Goal: Task Accomplishment & Management: Use online tool/utility

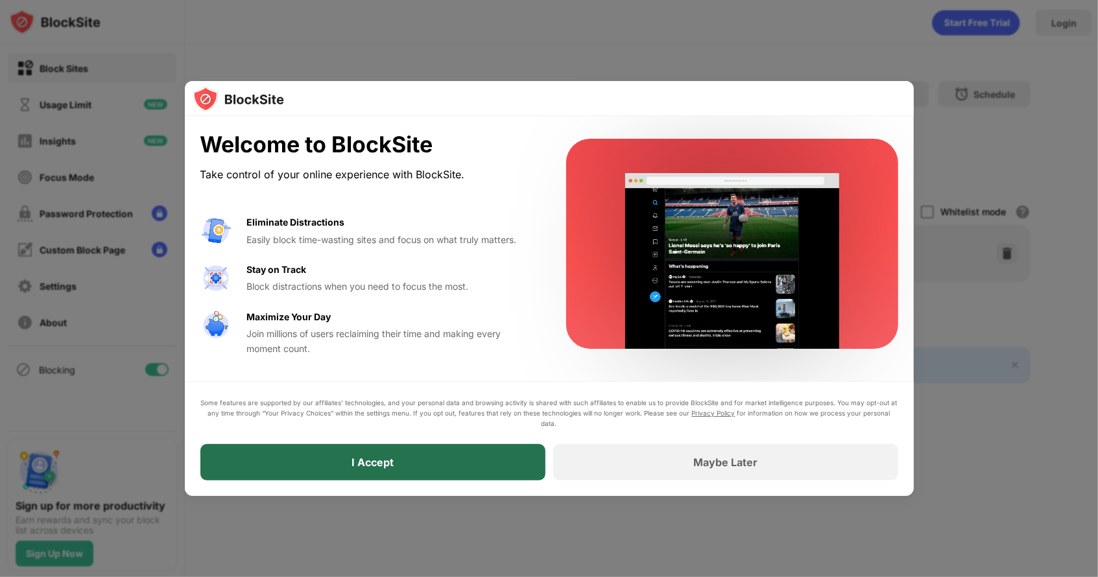
drag, startPoint x: 483, startPoint y: 452, endPoint x: 445, endPoint y: 462, distance: 39.6
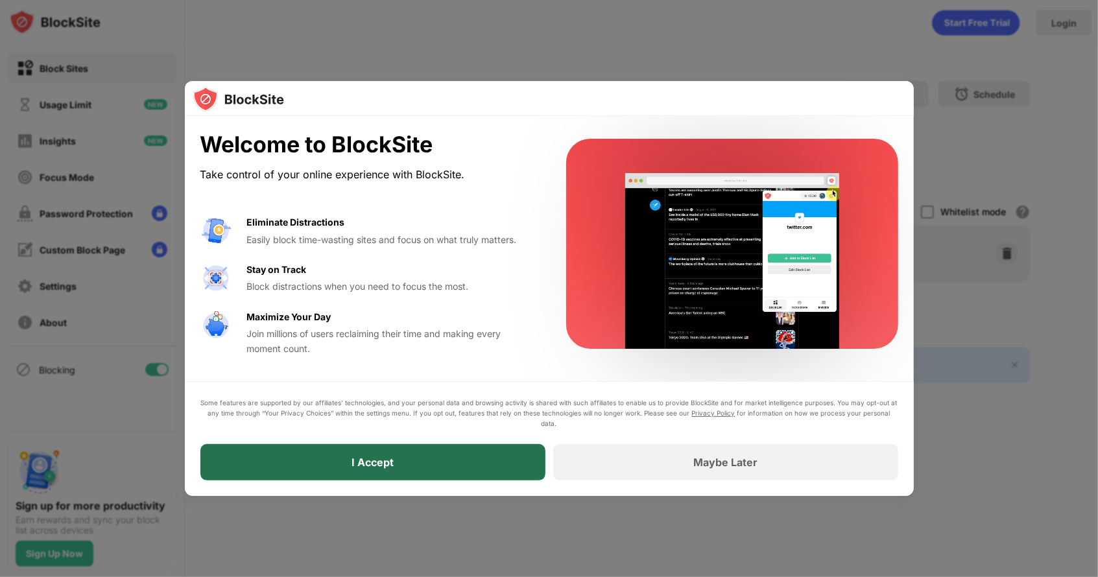
click at [445, 462] on div "I Accept" at bounding box center [372, 462] width 345 height 36
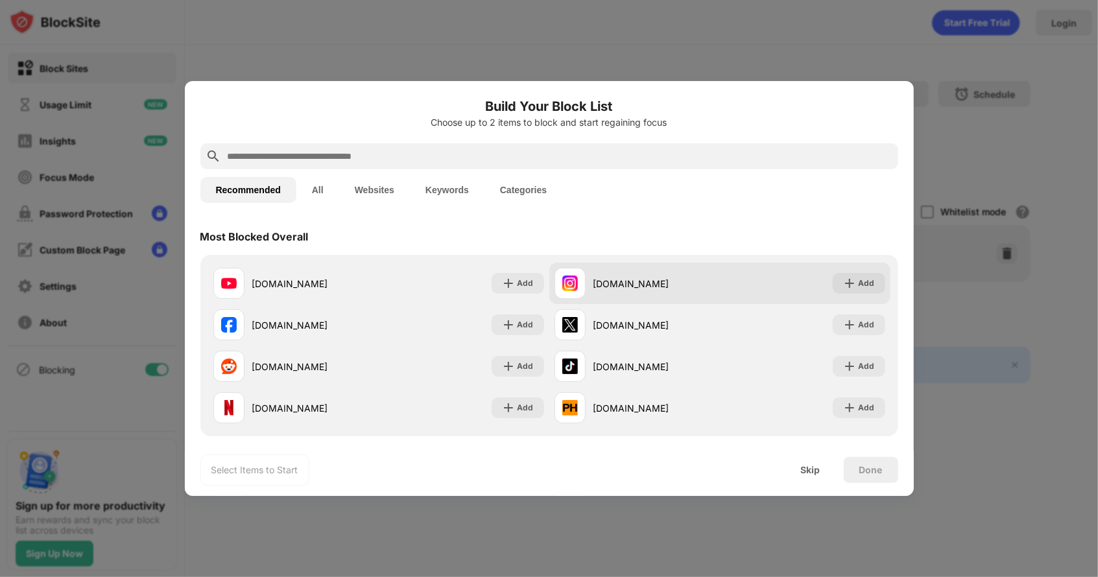
drag, startPoint x: 850, startPoint y: 285, endPoint x: 868, endPoint y: 285, distance: 18.2
click at [868, 285] on div "Add" at bounding box center [859, 283] width 53 height 21
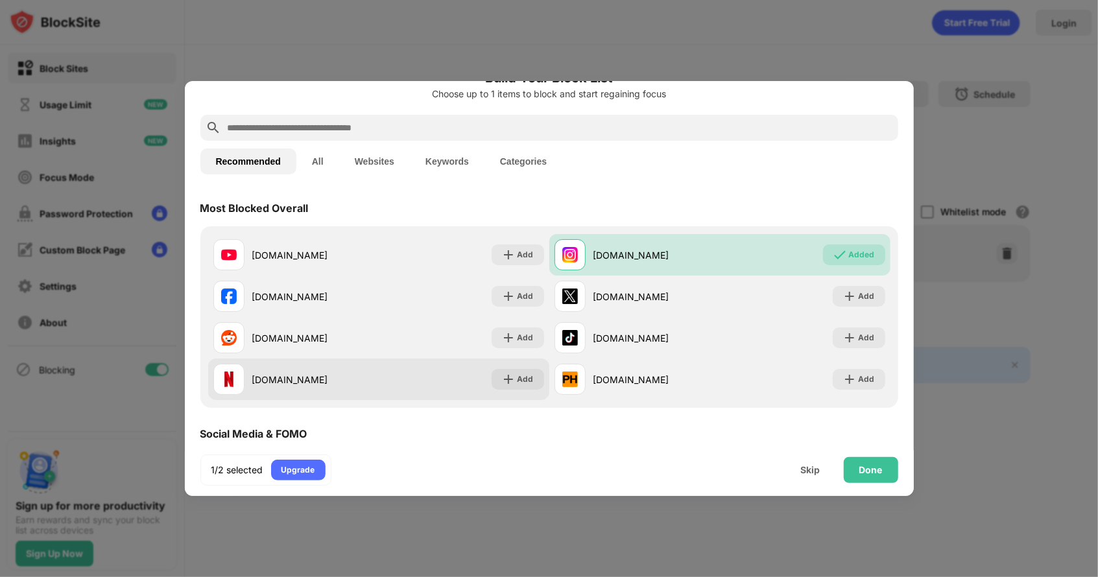
scroll to position [60, 0]
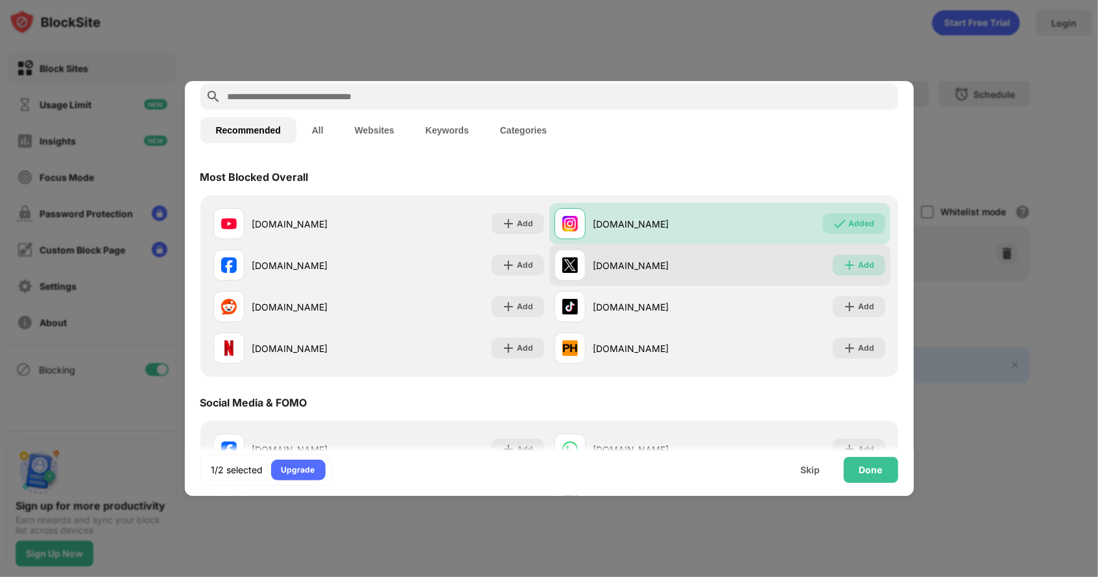
drag, startPoint x: 839, startPoint y: 264, endPoint x: 861, endPoint y: 267, distance: 21.6
click at [861, 267] on div "Add" at bounding box center [867, 265] width 16 height 13
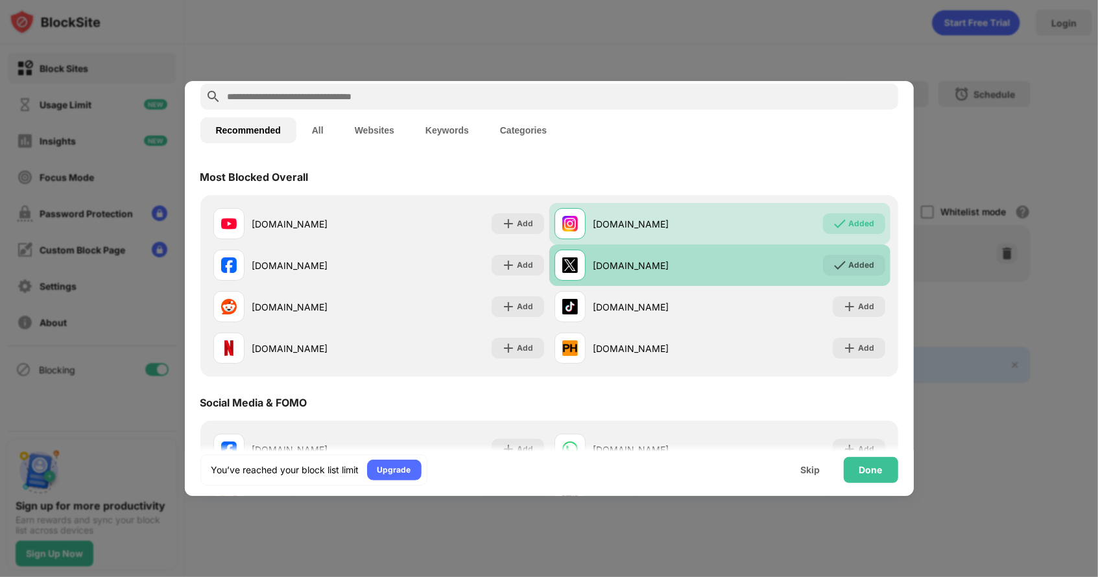
click at [833, 265] on img at bounding box center [839, 265] width 13 height 13
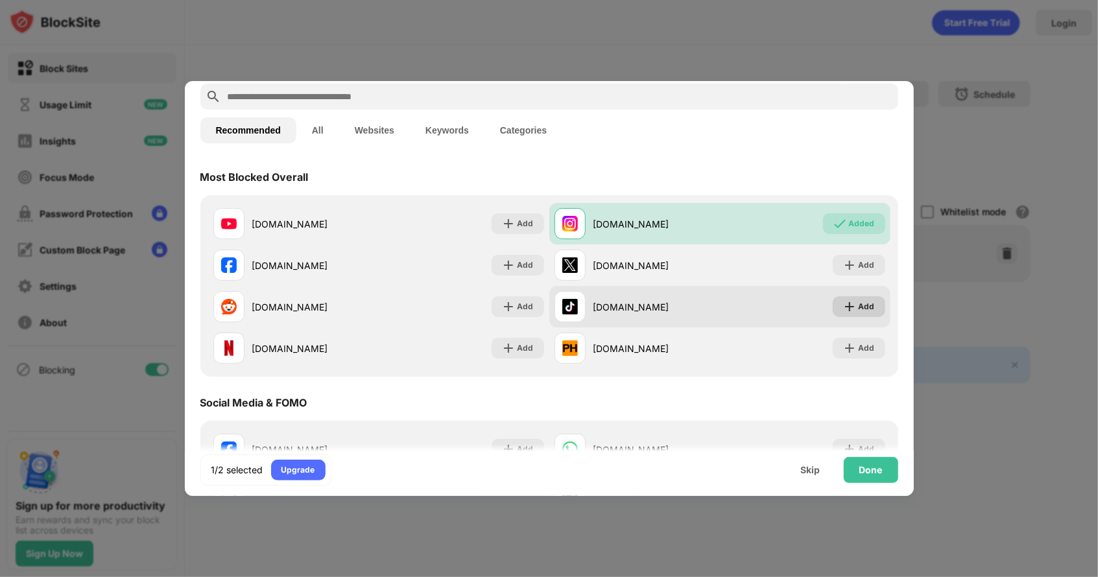
click at [859, 308] on div "Add" at bounding box center [867, 306] width 16 height 13
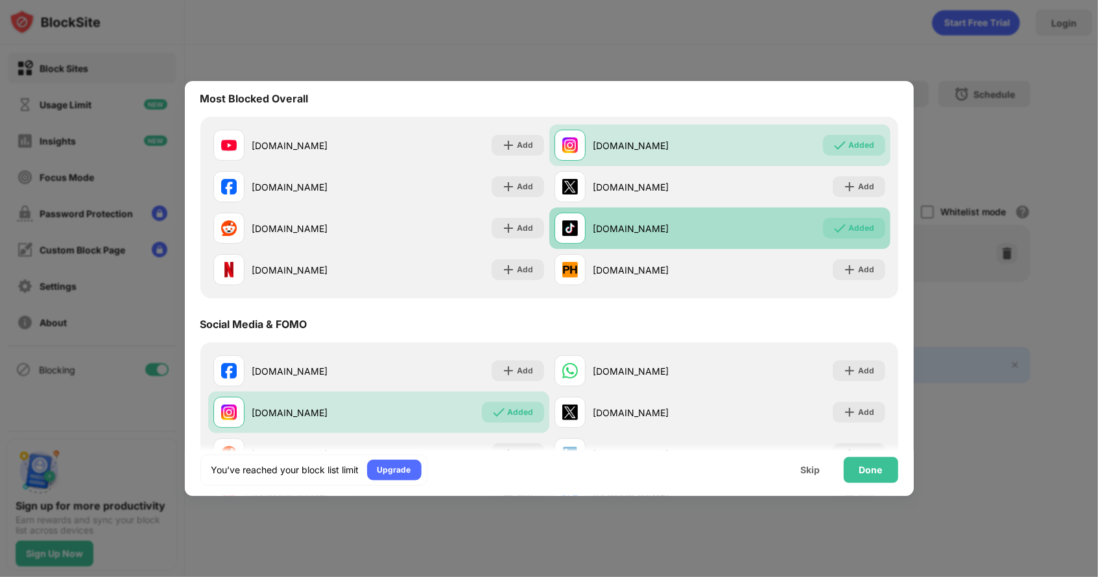
scroll to position [139, 0]
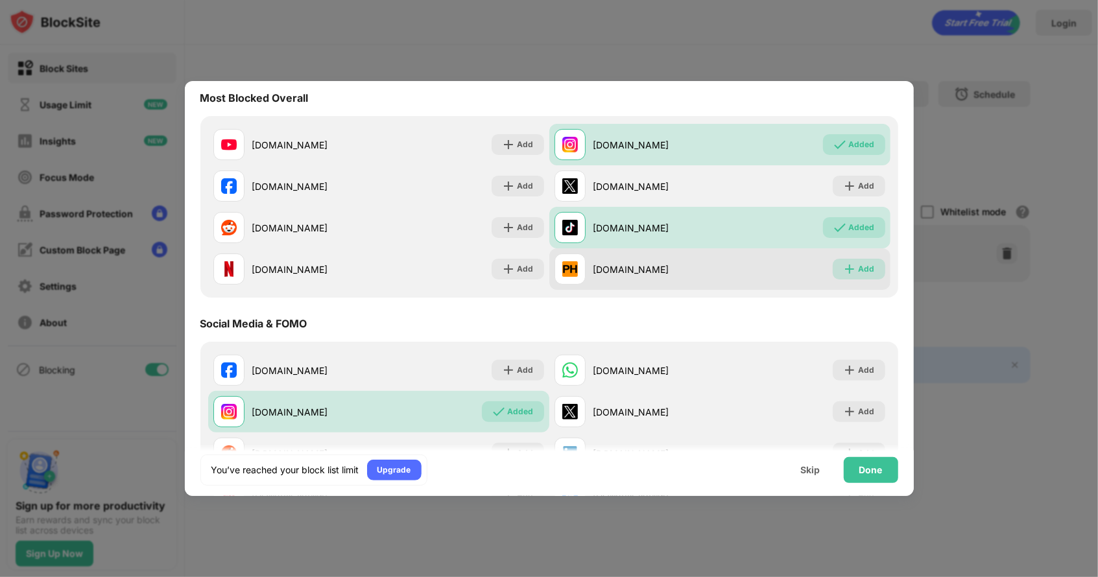
click at [844, 269] on img at bounding box center [849, 269] width 13 height 13
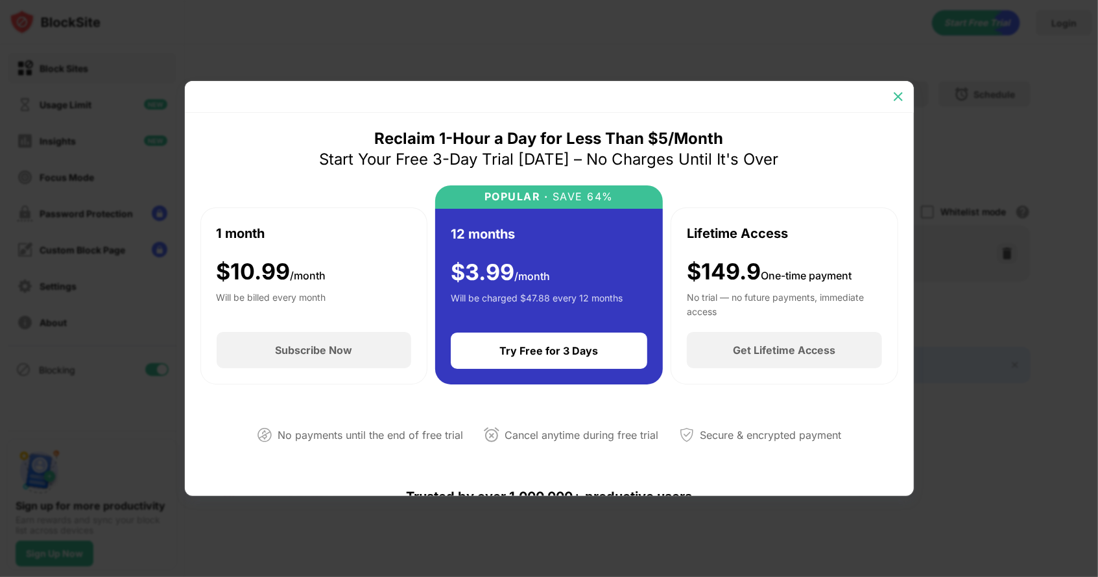
click at [900, 93] on img at bounding box center [898, 96] width 13 height 13
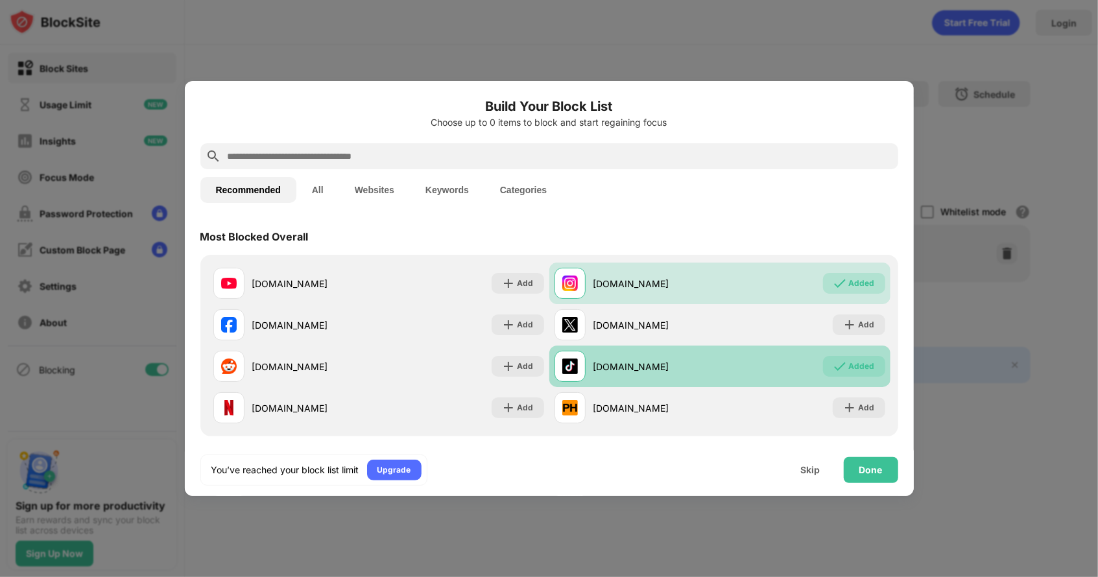
click at [833, 368] on img at bounding box center [839, 366] width 13 height 13
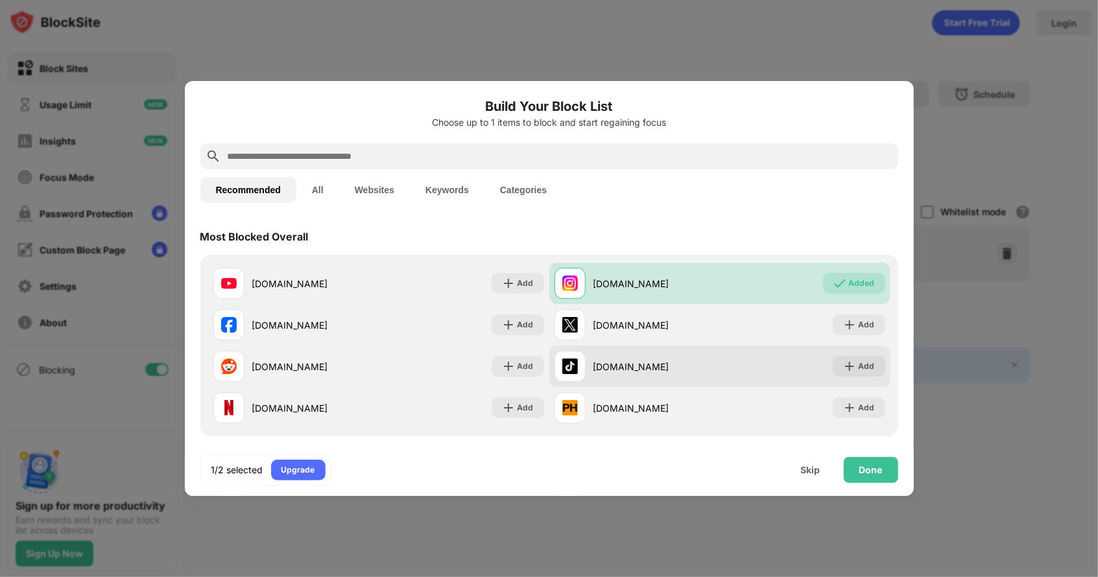
click at [833, 368] on div "Add" at bounding box center [859, 366] width 53 height 21
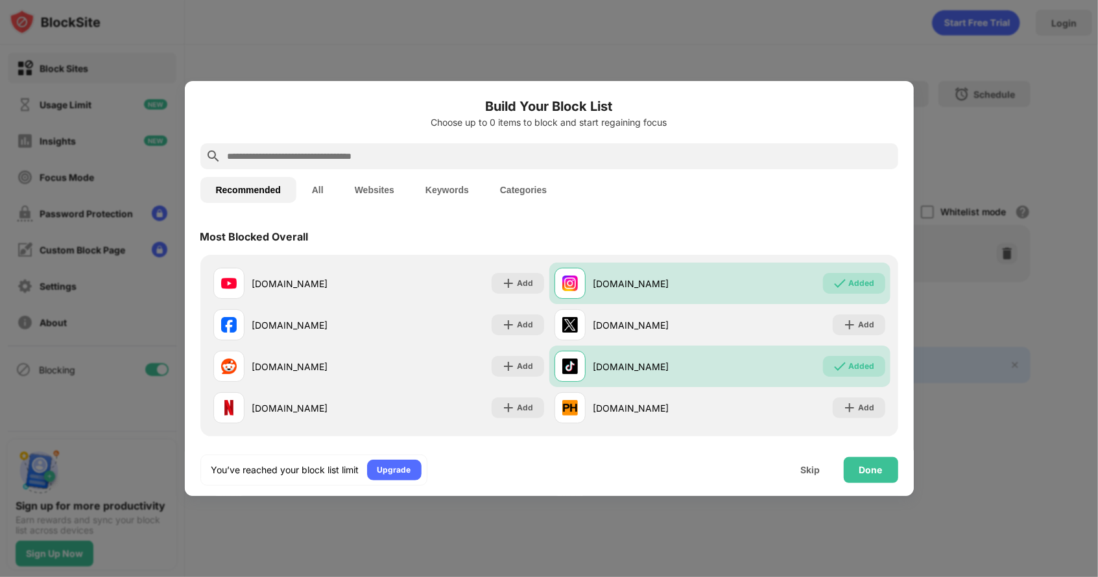
click at [433, 151] on input "text" at bounding box center [559, 157] width 667 height 16
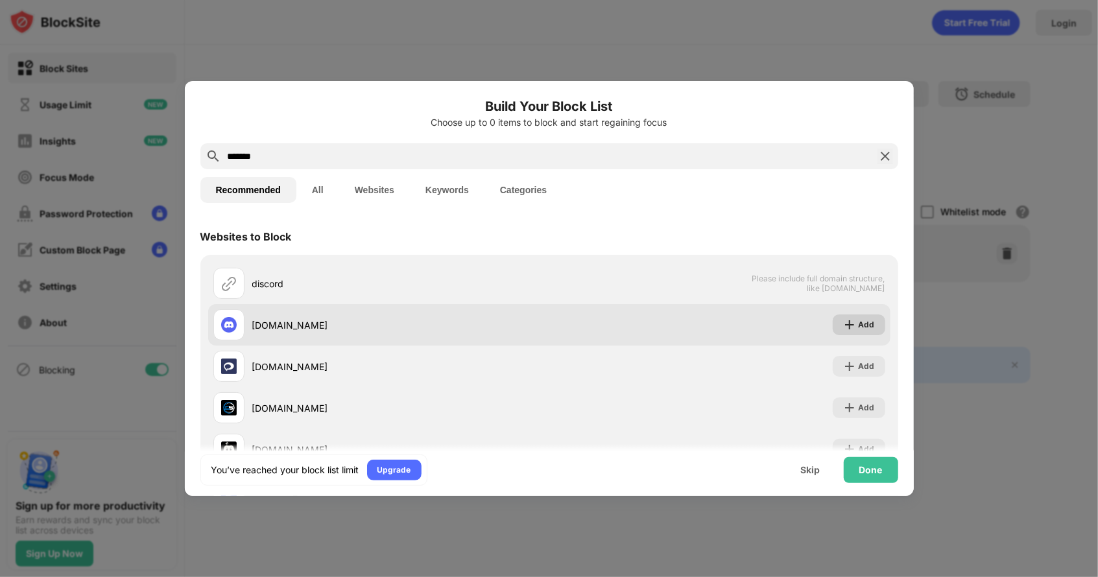
type input "*******"
click at [859, 326] on div "Add" at bounding box center [867, 324] width 16 height 13
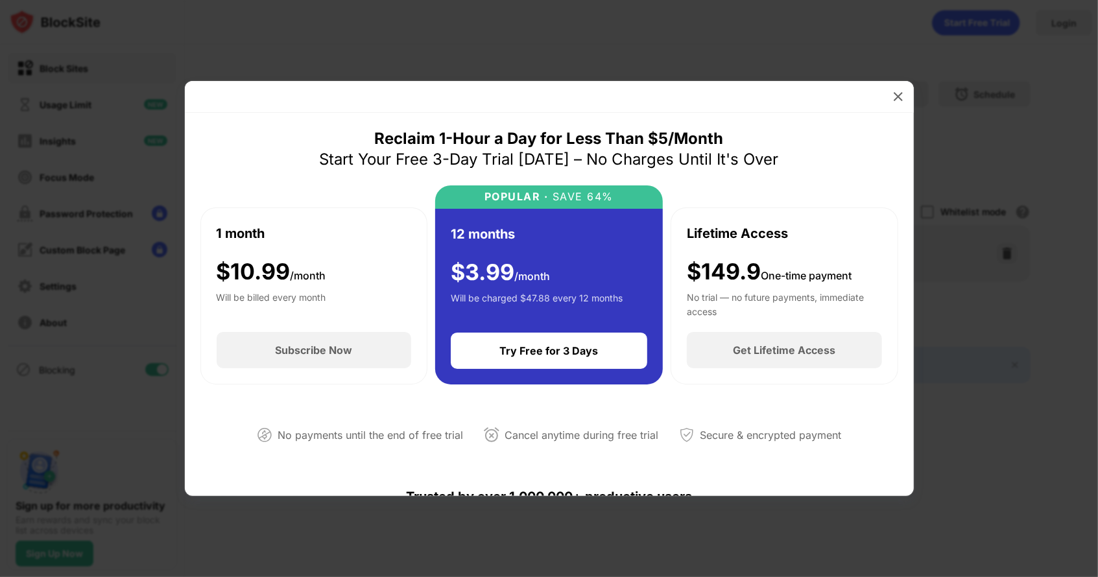
click at [855, 325] on div "Lifetime Access $149.9 One-time payment No trial — no future payments, immediat…" at bounding box center [785, 296] width 228 height 177
click at [896, 99] on img at bounding box center [898, 96] width 13 height 13
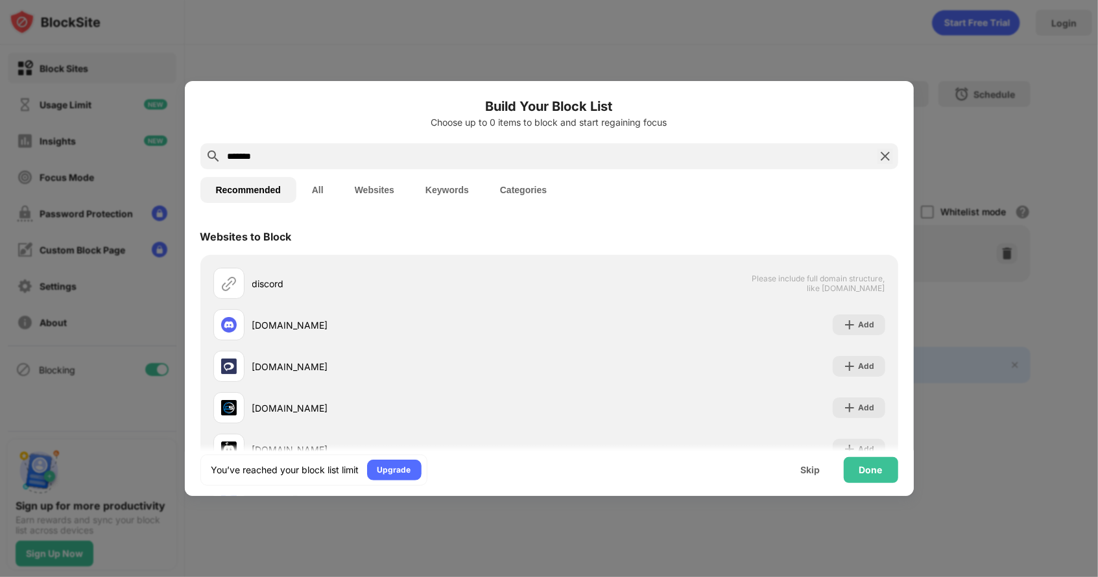
click at [323, 195] on button "All" at bounding box center [317, 190] width 43 height 26
click at [245, 194] on button "Recommended" at bounding box center [248, 190] width 96 height 26
drag, startPoint x: 296, startPoint y: 154, endPoint x: 166, endPoint y: 136, distance: 131.1
click at [166, 577] on div "Build Your Block List Choose up to 0 items to block and start regaining focus *…" at bounding box center [549, 577] width 1098 height 0
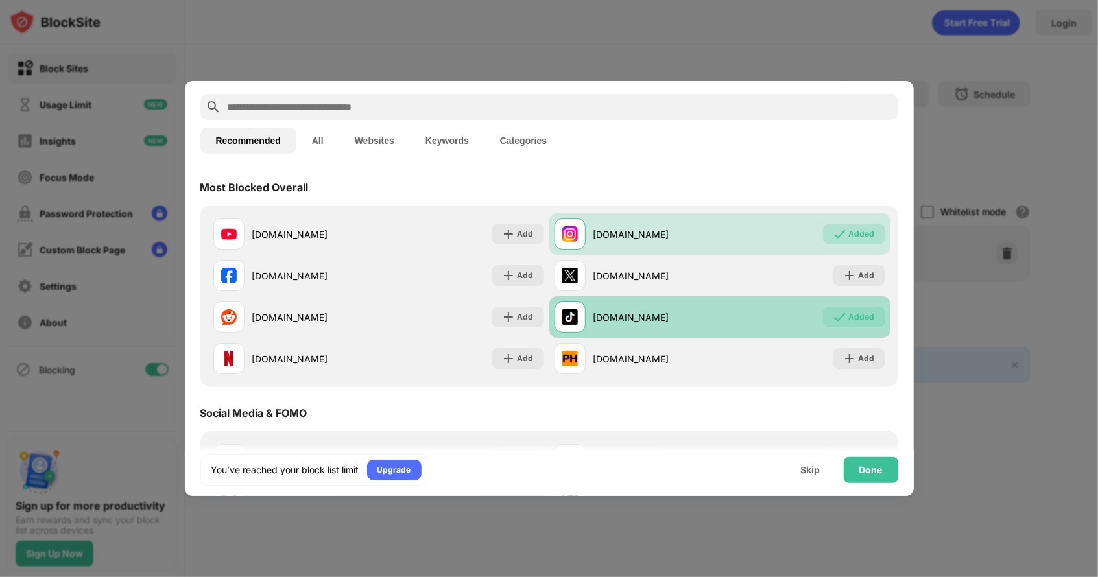
scroll to position [19, 0]
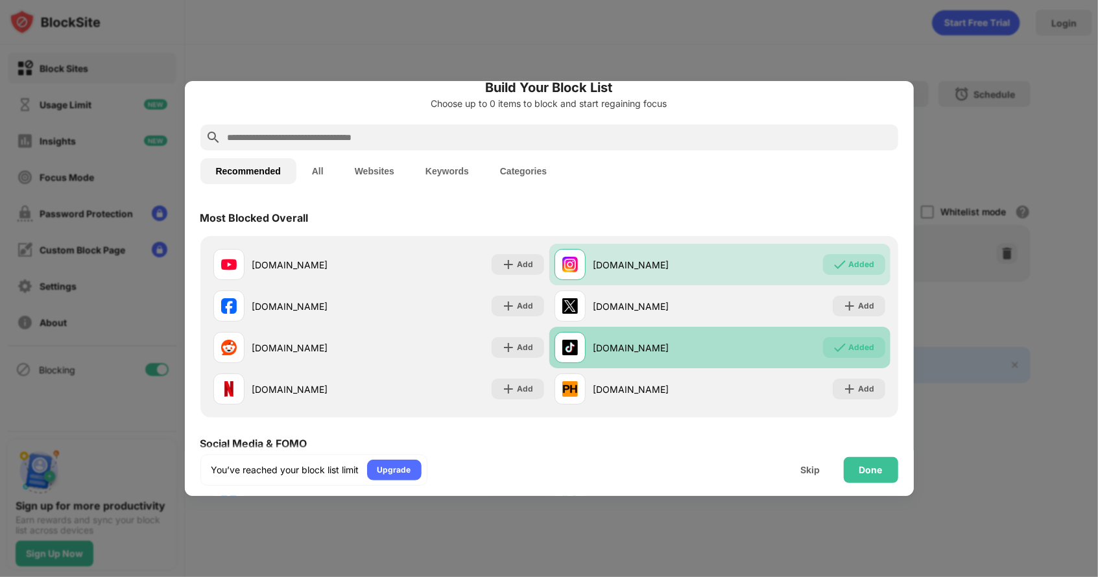
click at [849, 351] on div "Added" at bounding box center [862, 347] width 26 height 13
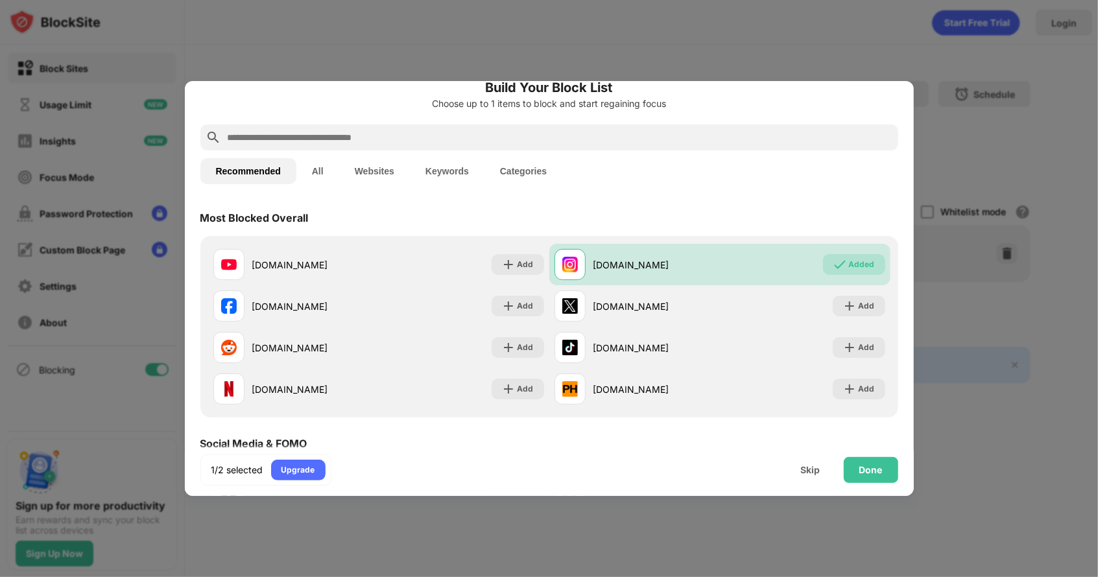
click at [508, 135] on input "text" at bounding box center [559, 138] width 667 height 16
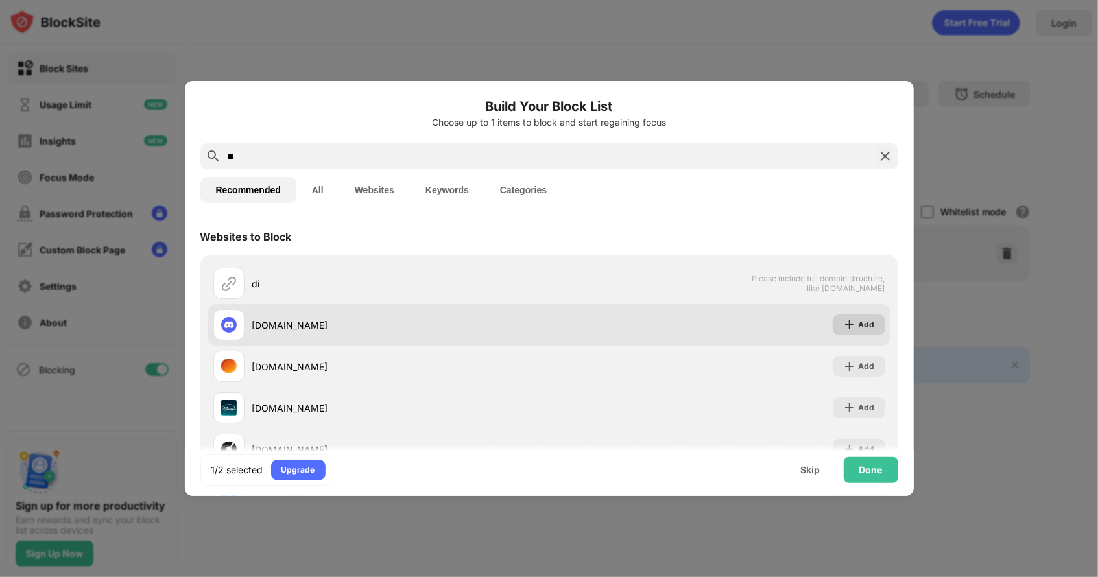
type input "**"
click at [859, 329] on div "Add" at bounding box center [867, 324] width 16 height 13
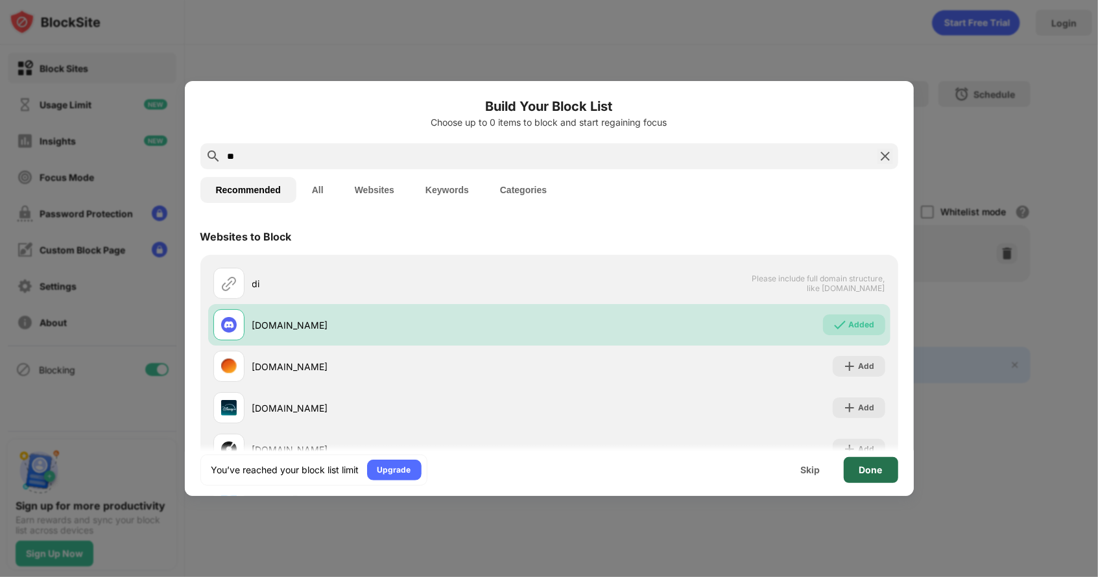
click at [879, 475] on div "Done" at bounding box center [871, 470] width 54 height 26
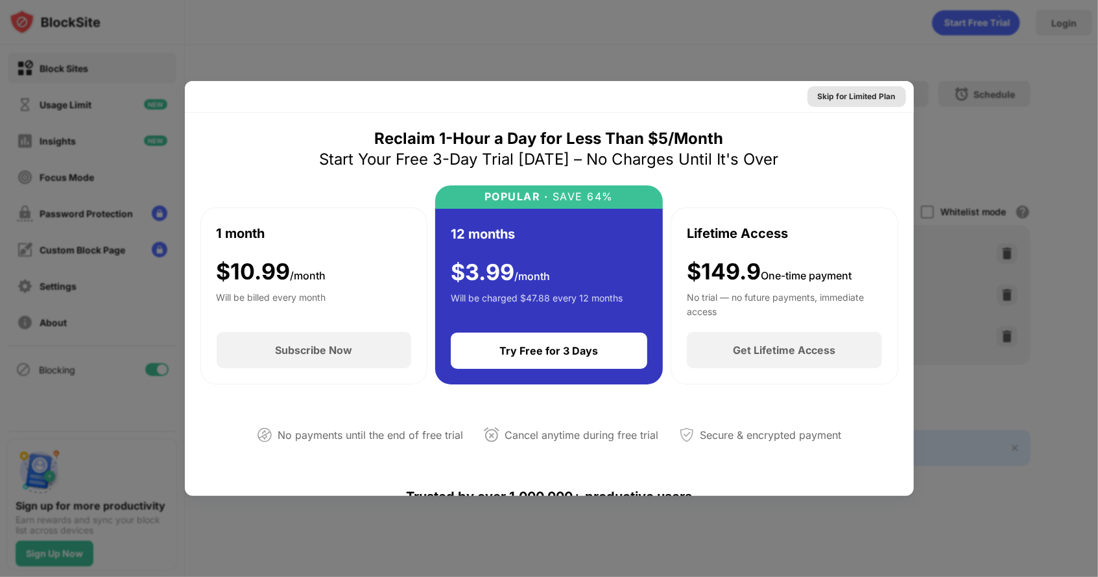
click at [828, 89] on div "Skip for Limited Plan" at bounding box center [856, 96] width 99 height 21
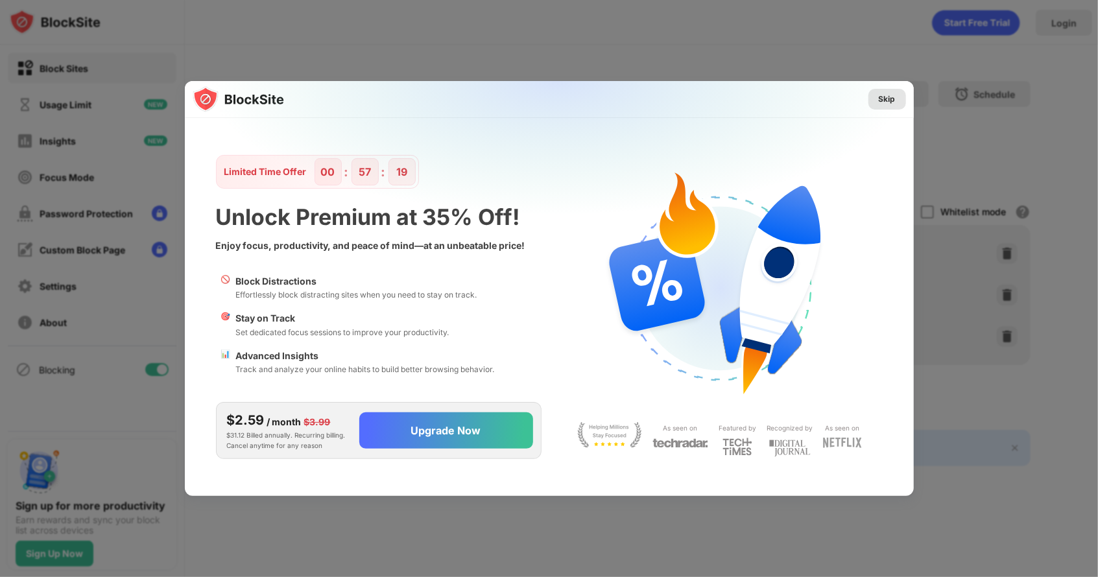
click at [887, 99] on div "Skip" at bounding box center [887, 99] width 17 height 13
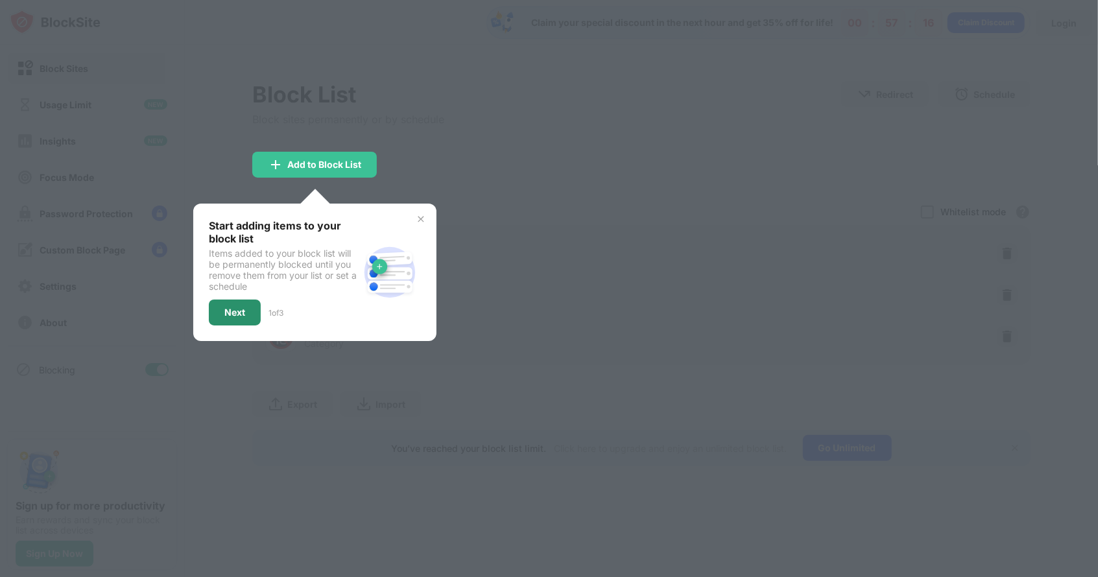
click at [224, 318] on div "Next" at bounding box center [235, 313] width 52 height 26
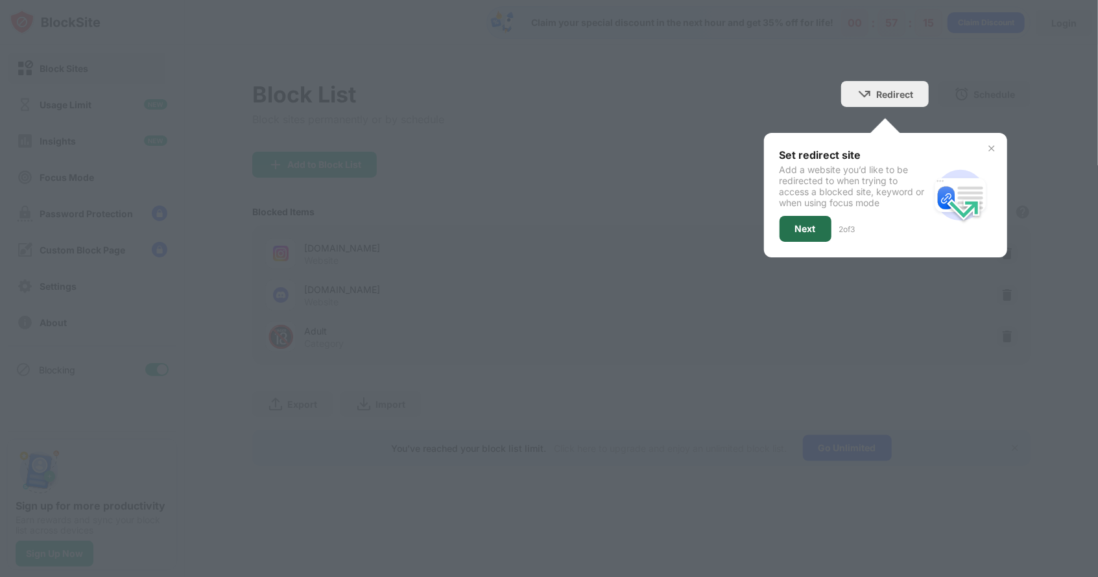
click at [796, 229] on div "Next" at bounding box center [805, 229] width 21 height 10
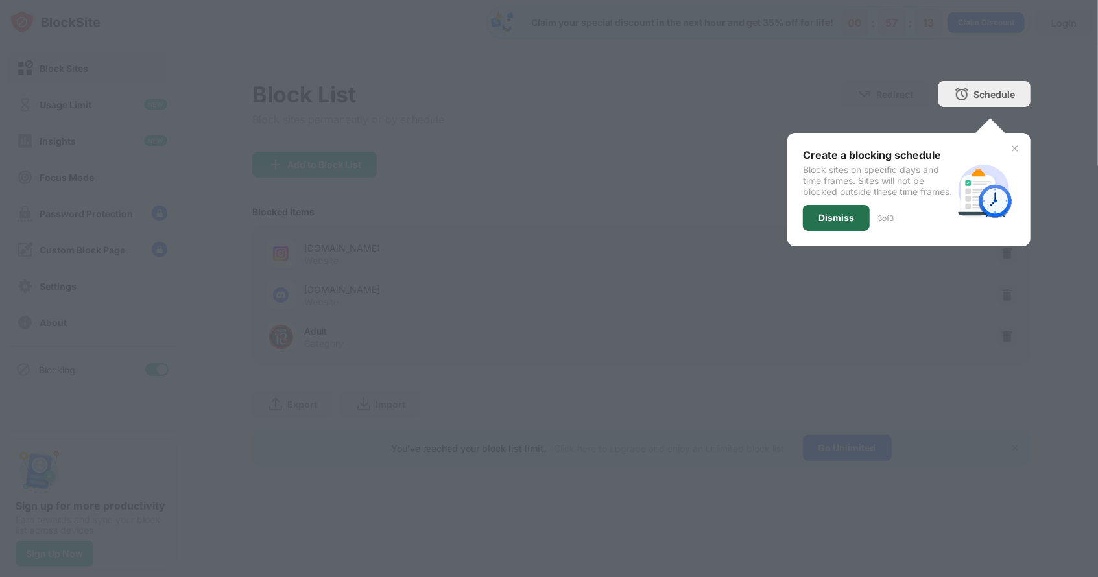
click at [848, 223] on div "Dismiss" at bounding box center [836, 218] width 36 height 10
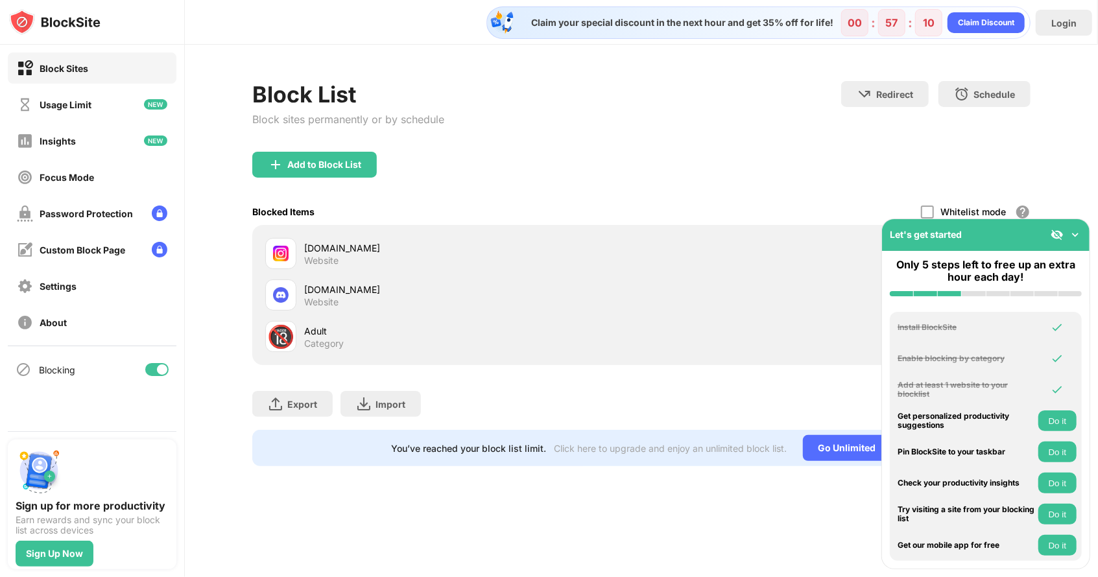
click at [587, 126] on div "Block List Block sites permanently or by schedule Redirect Choose a site to be …" at bounding box center [641, 116] width 778 height 71
